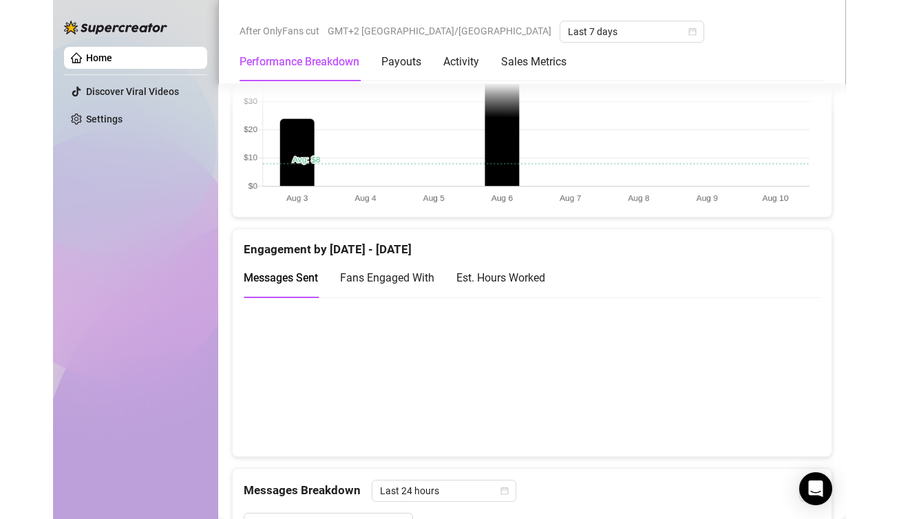
scroll to position [895, 0]
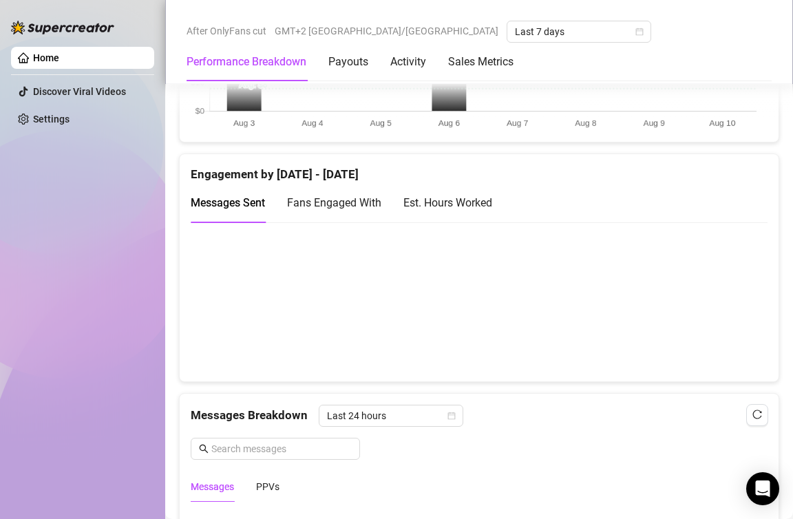
click at [663, 306] on canvas at bounding box center [474, 302] width 566 height 138
click at [733, 317] on canvas at bounding box center [474, 302] width 566 height 138
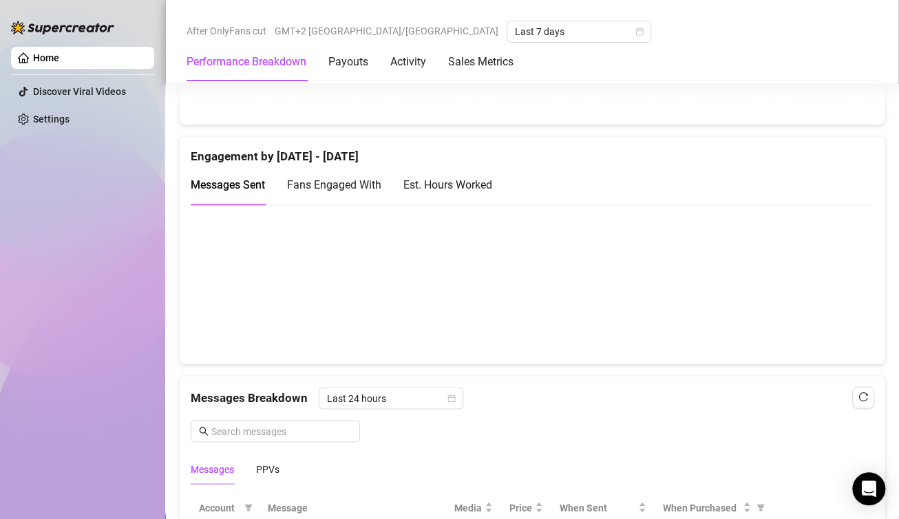
scroll to position [877, 0]
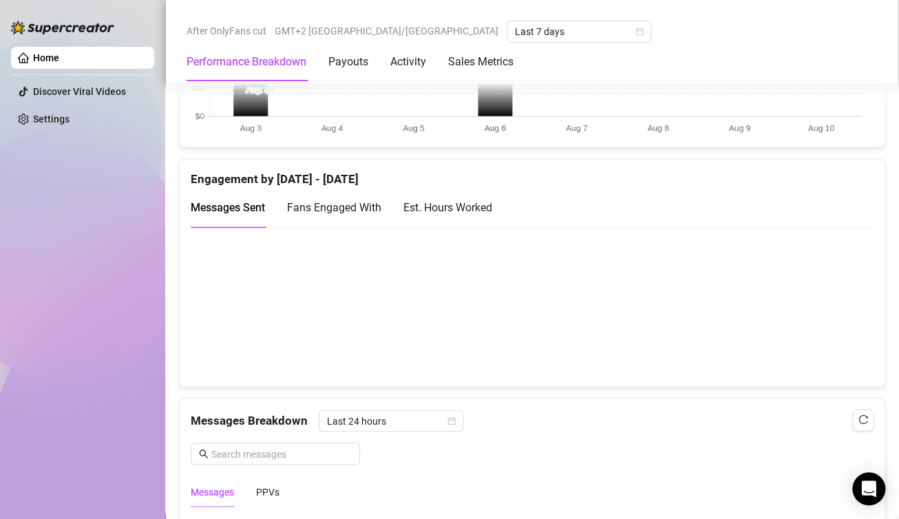
scroll to position [895, 0]
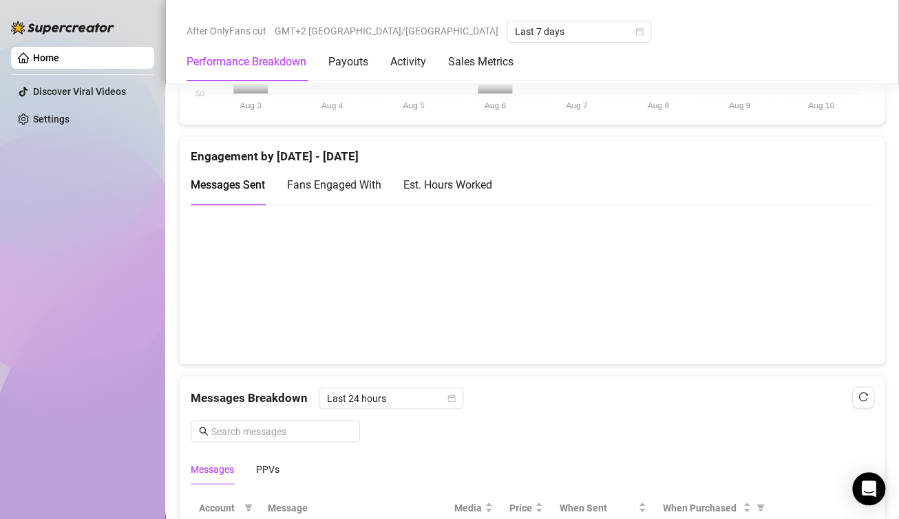
click at [820, 297] on canvas at bounding box center [526, 284] width 671 height 138
